Goal: Navigation & Orientation: Find specific page/section

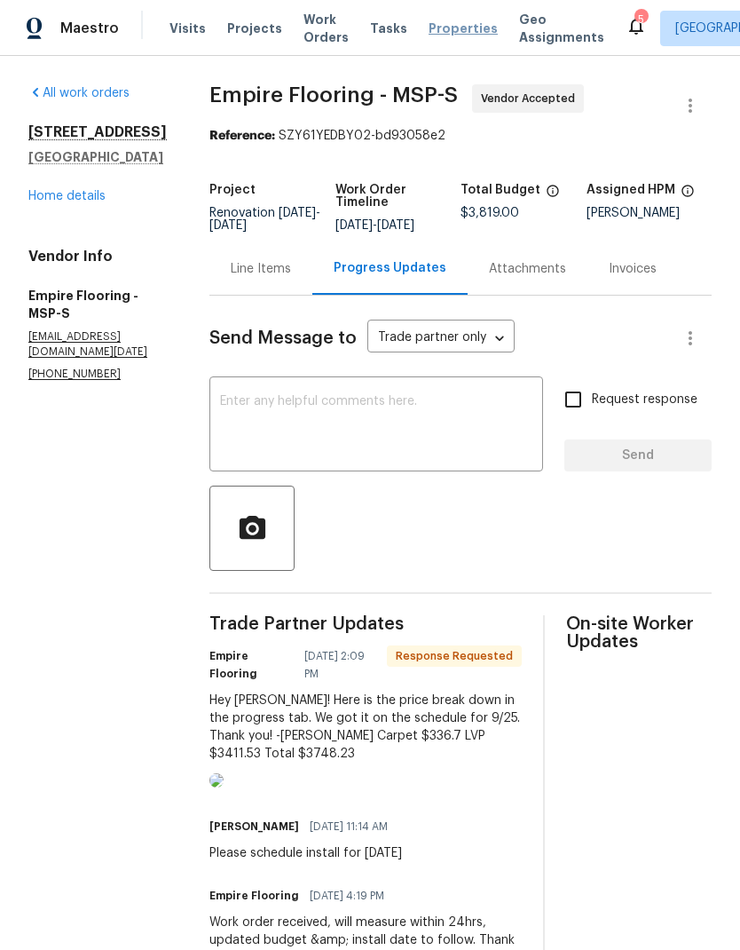
click at [456, 33] on span "Properties" at bounding box center [463, 29] width 69 height 18
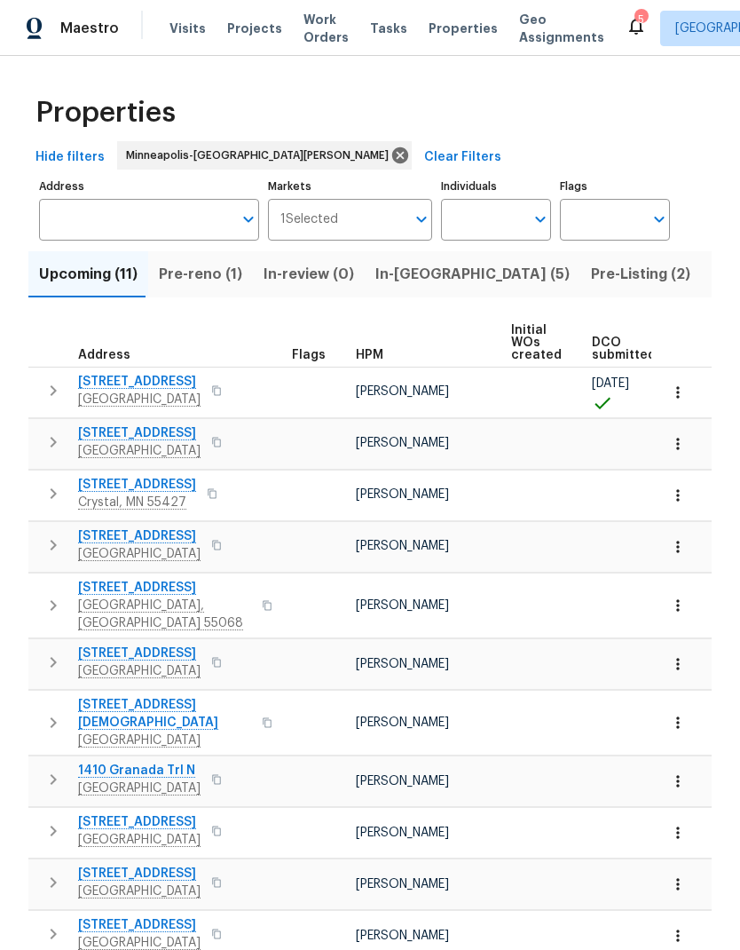
click at [194, 285] on span "Pre-reno (1)" at bounding box center [200, 274] width 83 height 25
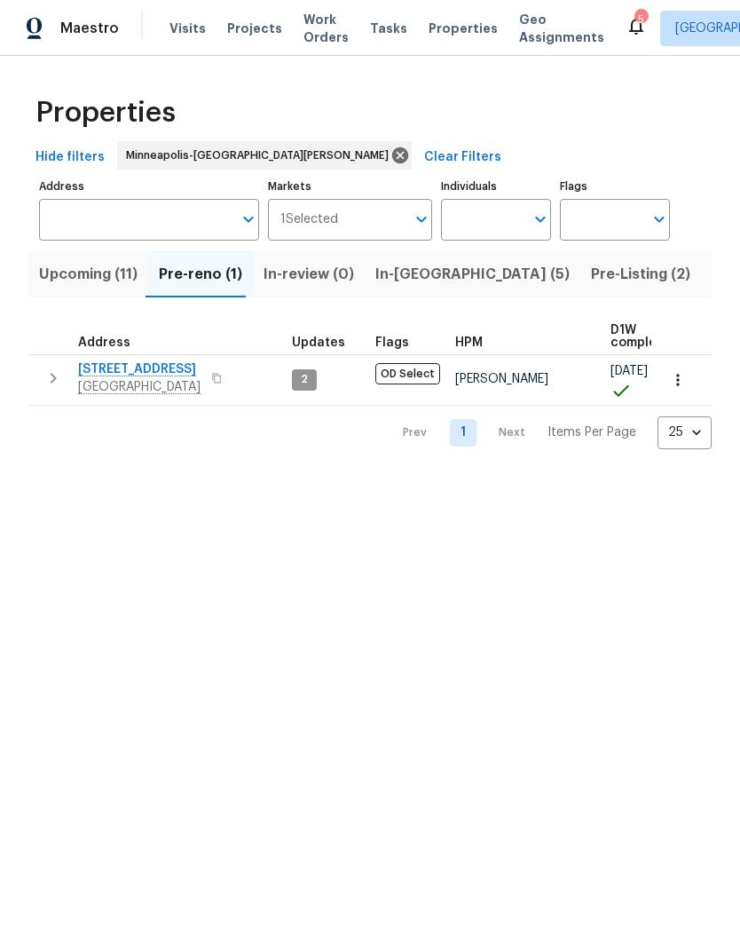
click at [399, 272] on span "In-[GEOGRAPHIC_DATA] (5)" at bounding box center [472, 274] width 194 height 25
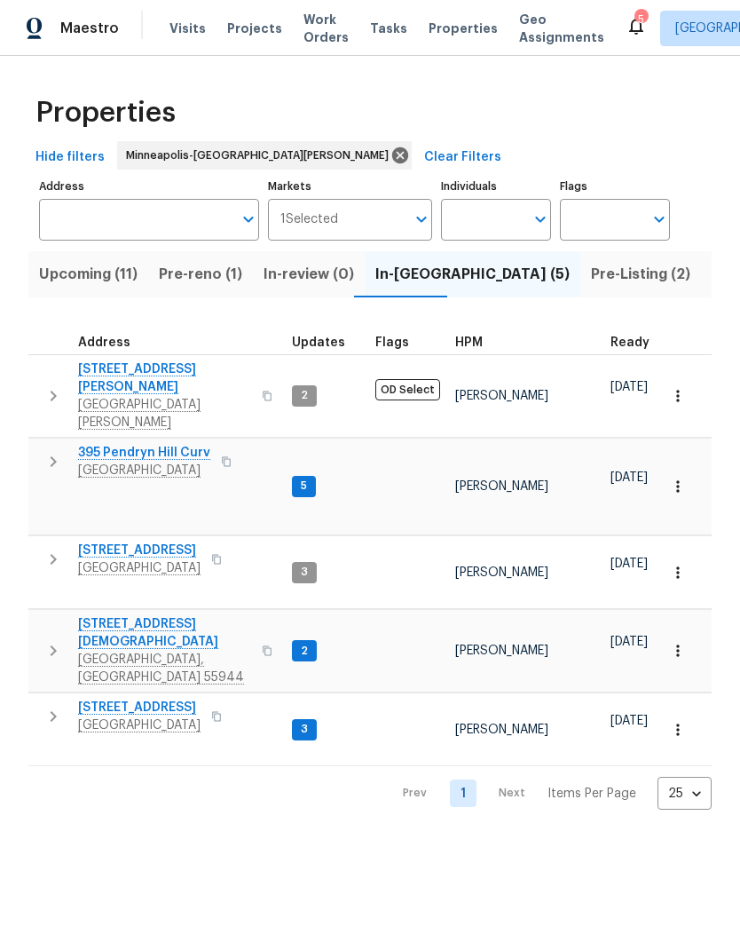
click at [99, 264] on span "Upcoming (11)" at bounding box center [88, 274] width 99 height 25
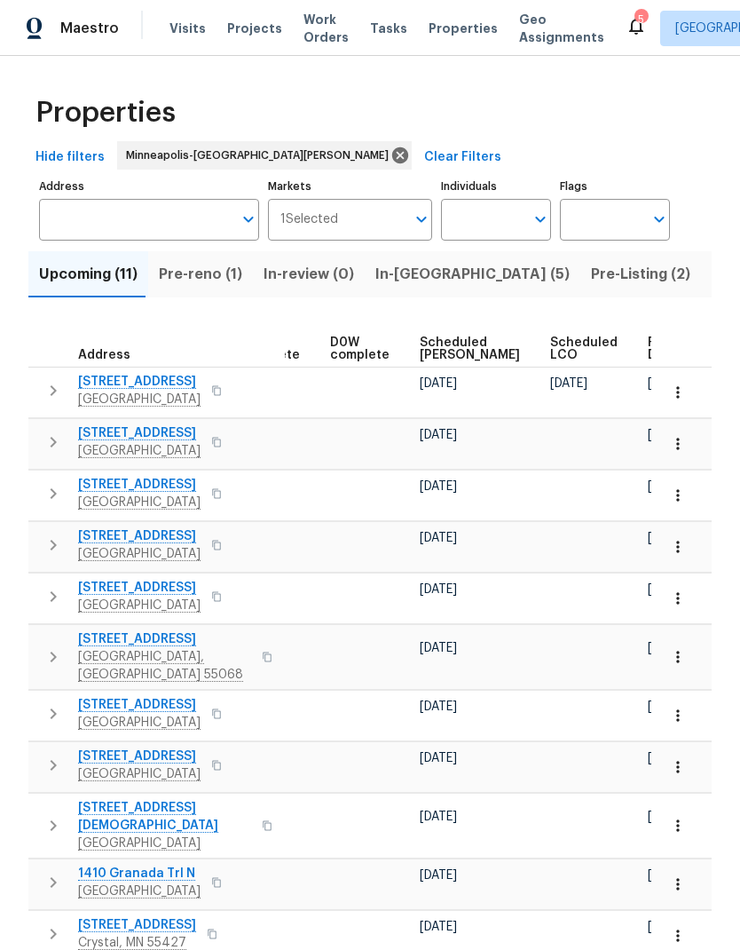
scroll to position [0, 445]
click at [649, 343] on span "Ready Date" at bounding box center [668, 348] width 39 height 25
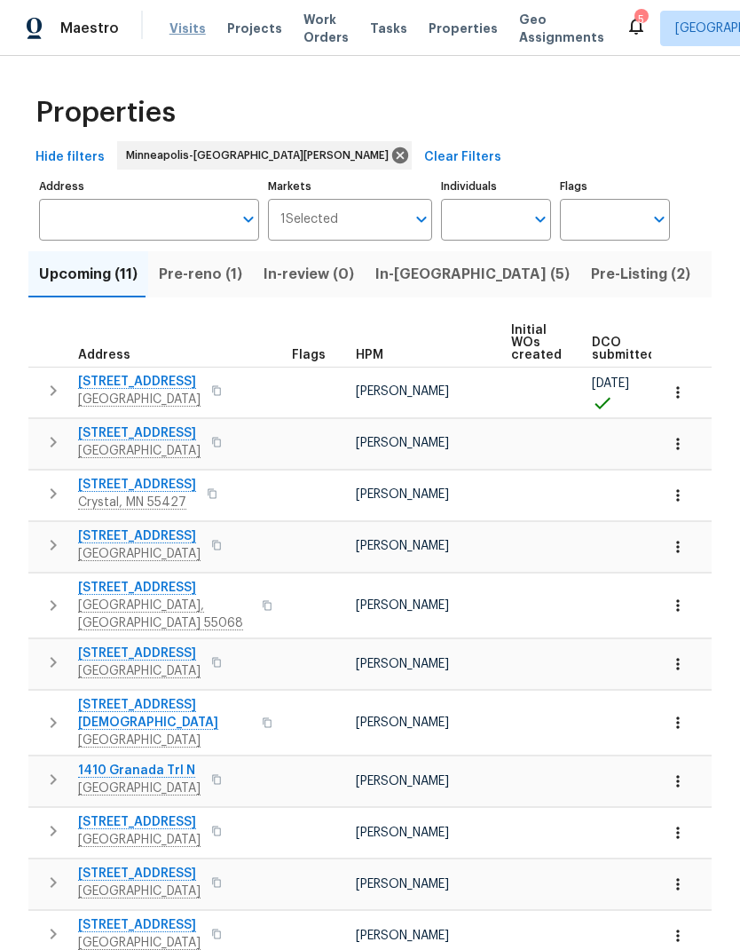
click at [188, 36] on span "Visits" at bounding box center [188, 29] width 36 height 18
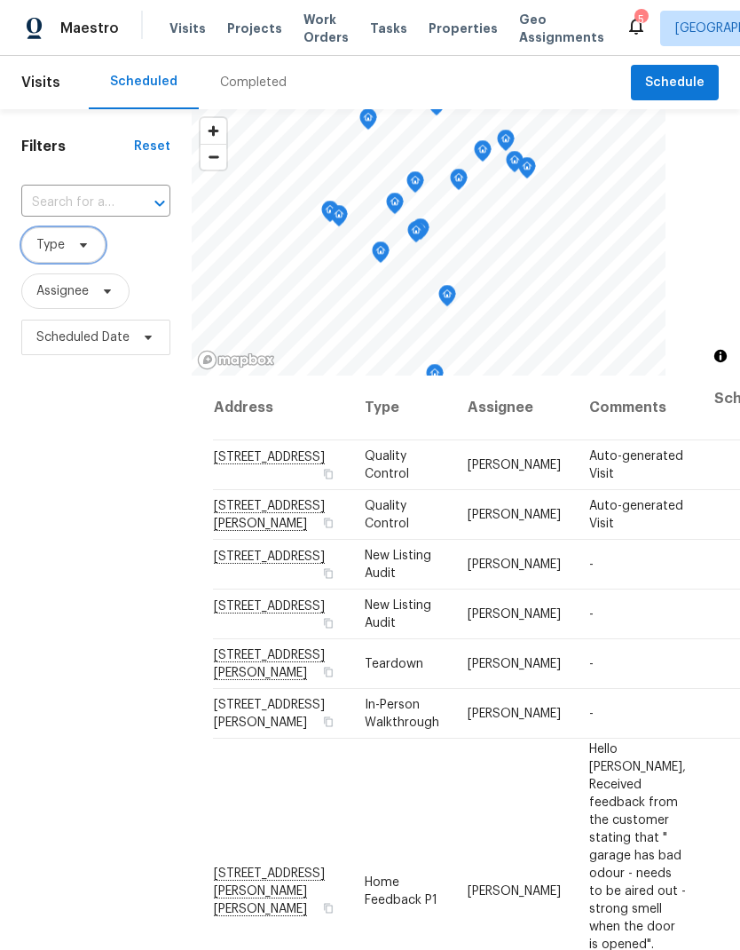
click at [80, 255] on span "Type" at bounding box center [63, 245] width 84 height 36
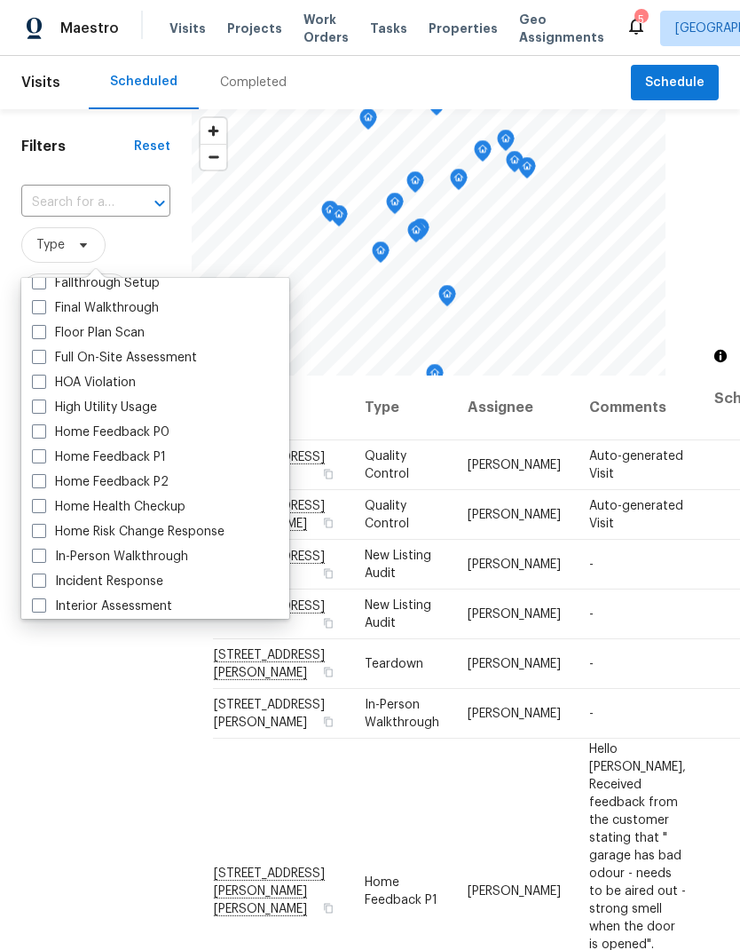
scroll to position [475, 0]
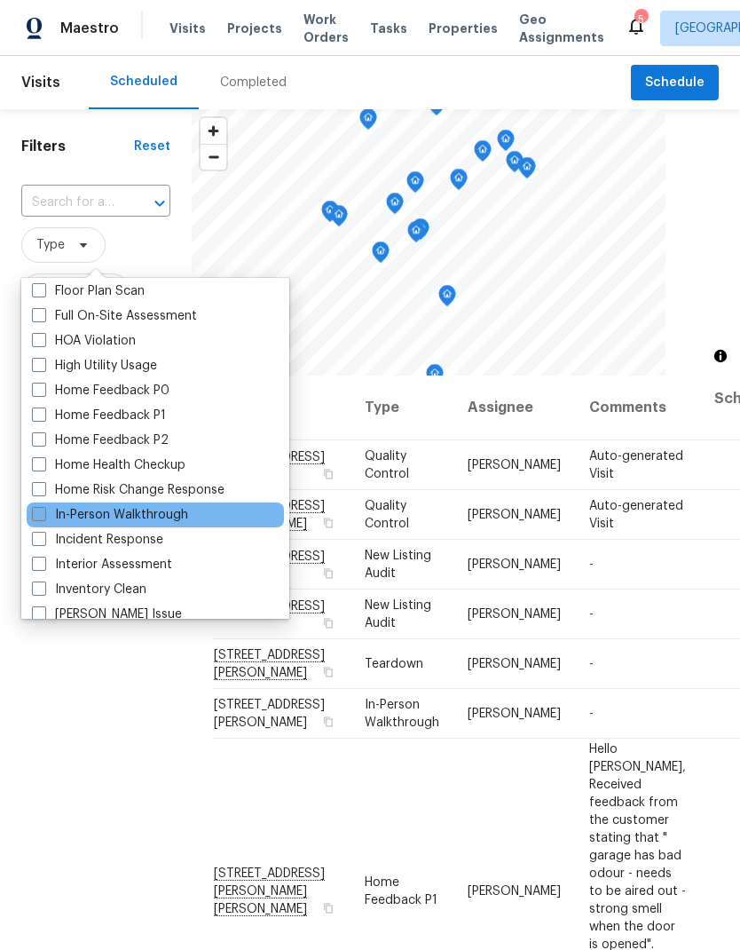
click at [49, 516] on label "In-Person Walkthrough" at bounding box center [110, 515] width 156 height 18
click at [43, 516] on input "In-Person Walkthrough" at bounding box center [38, 512] width 12 height 12
checkbox input "true"
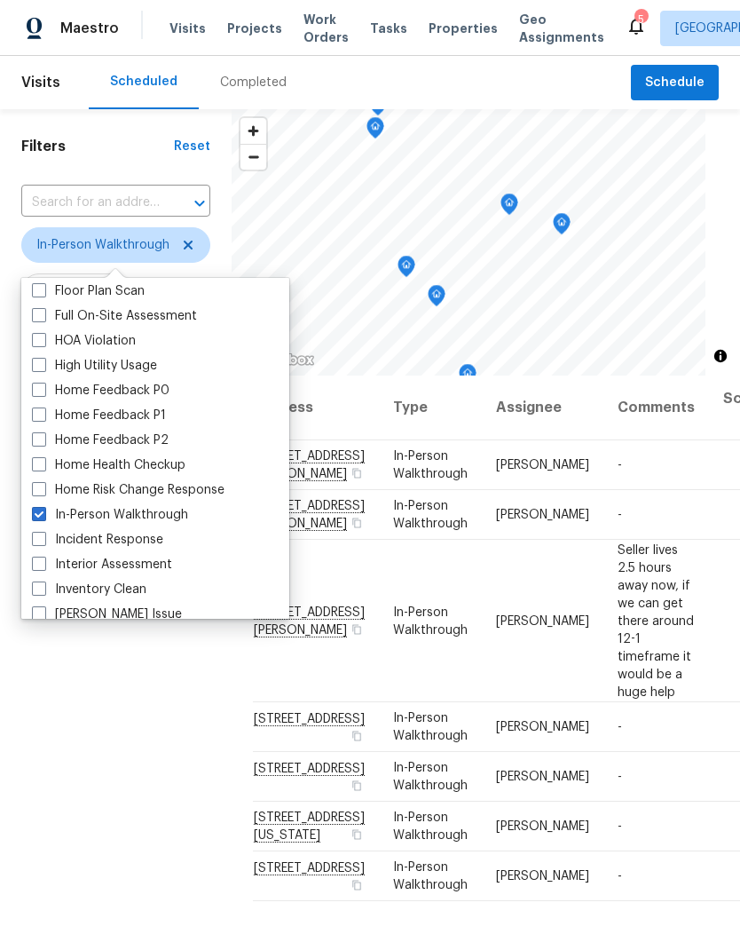
click at [109, 811] on div "Filters Reset ​ In-Person Walkthrough Assignee Scheduled Date" at bounding box center [116, 622] width 232 height 1026
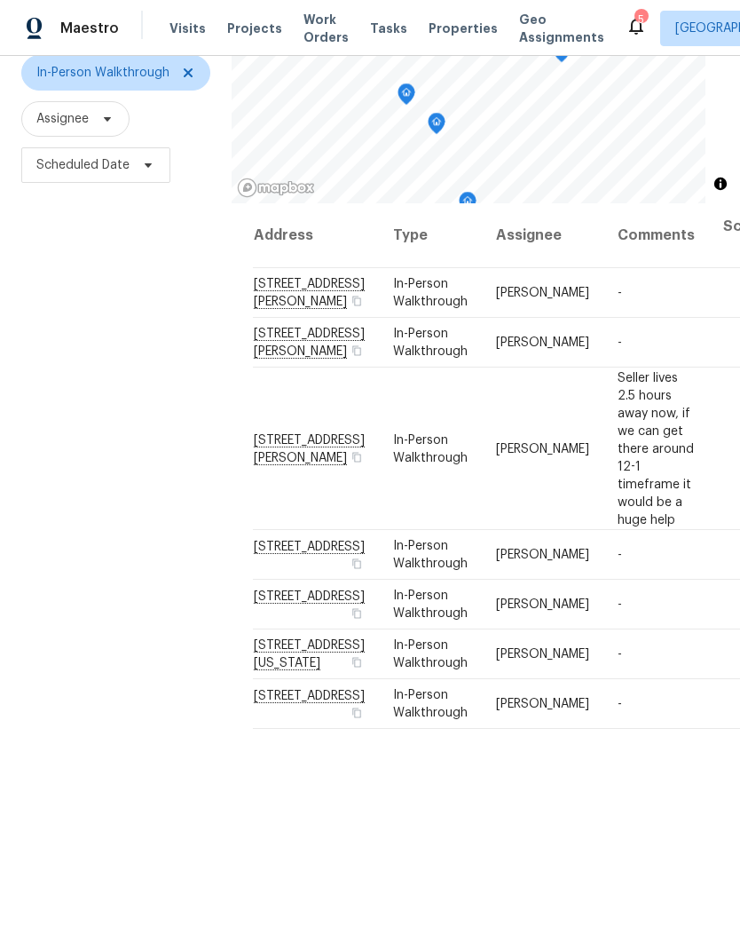
scroll to position [171, 0]
click at [193, 80] on icon at bounding box center [188, 74] width 14 height 14
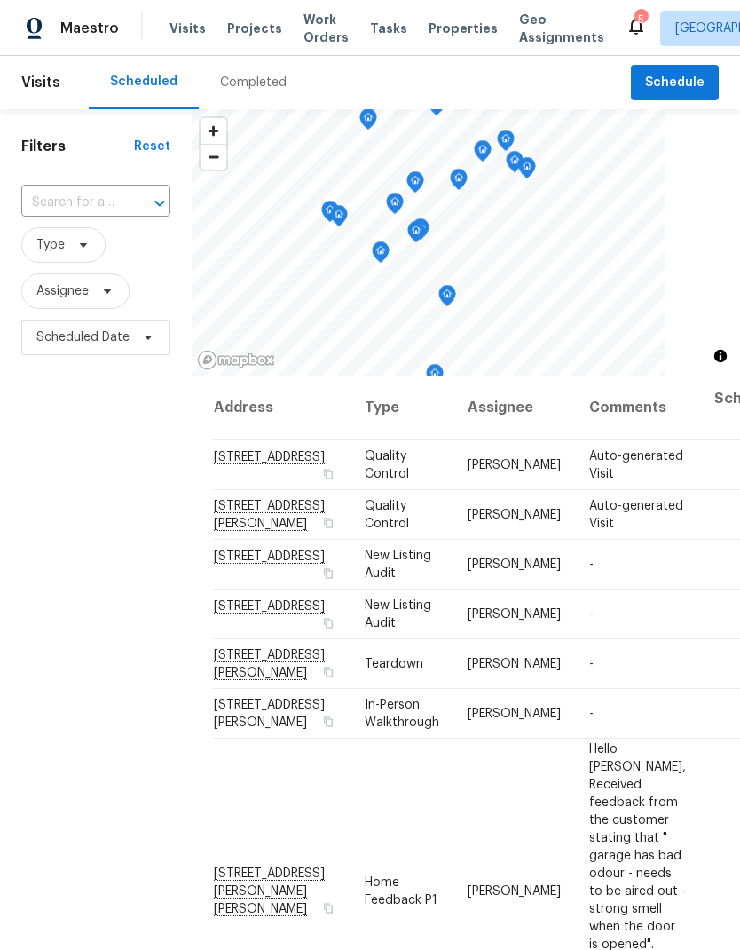
click at [260, 83] on div "Completed" at bounding box center [253, 83] width 67 height 18
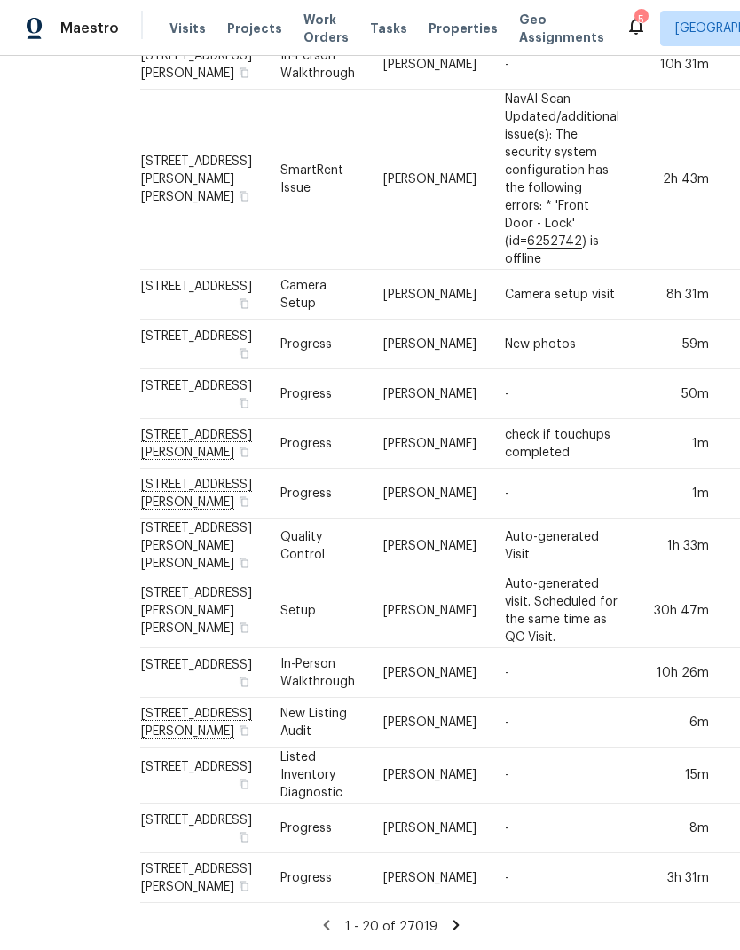
scroll to position [686, 77]
